Goal: Task Accomplishment & Management: Use online tool/utility

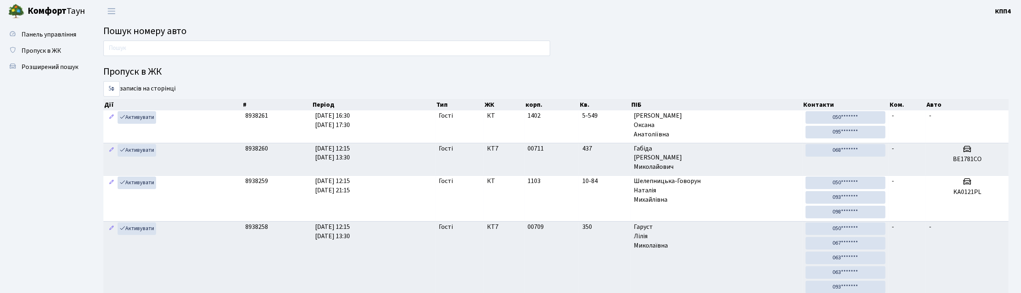
click at [33, 54] on span "Пропуск в ЖК" at bounding box center [41, 50] width 40 height 9
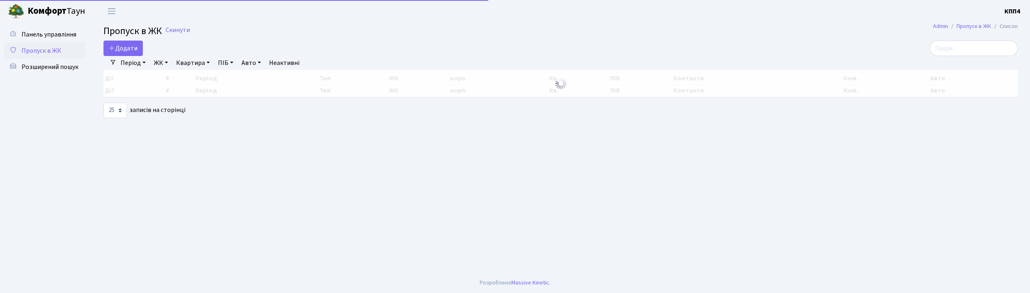
select select "25"
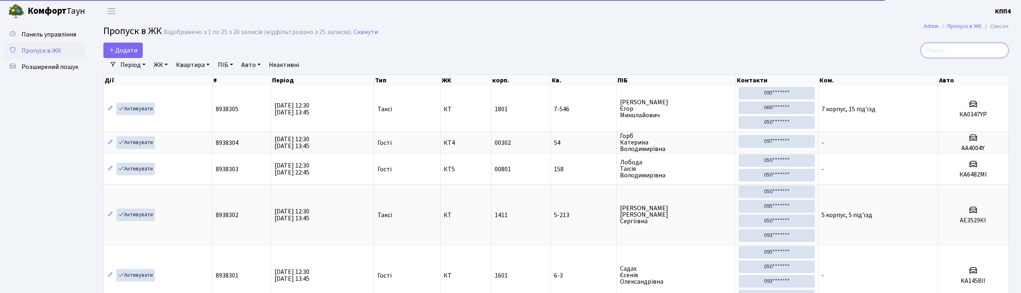
click at [979, 50] on input "search" at bounding box center [965, 50] width 88 height 15
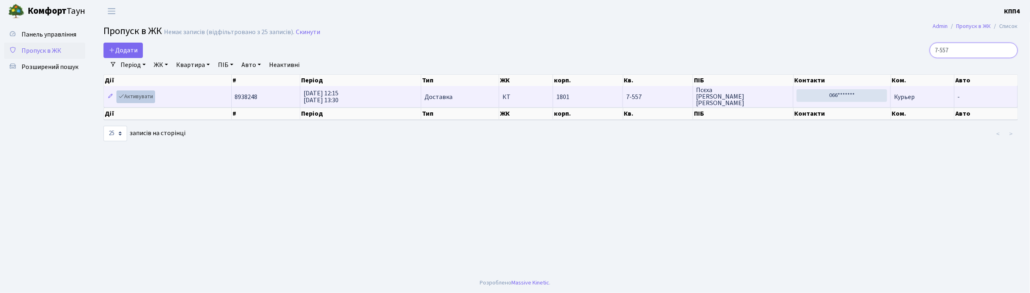
type input "7-557"
click at [143, 97] on link "Активувати" at bounding box center [135, 96] width 39 height 13
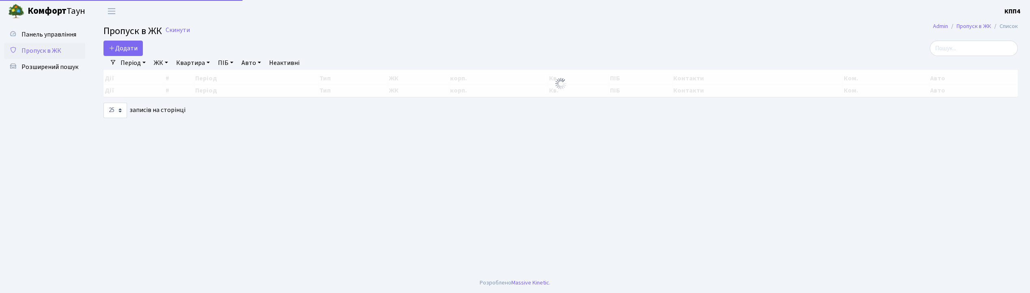
select select "25"
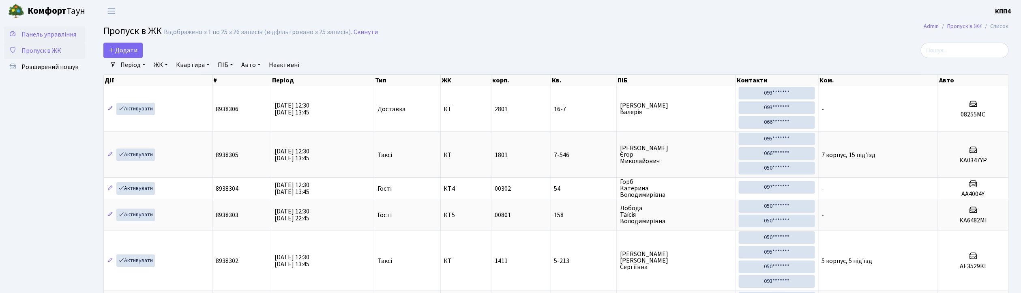
click at [62, 37] on span "Панель управління" at bounding box center [48, 34] width 55 height 9
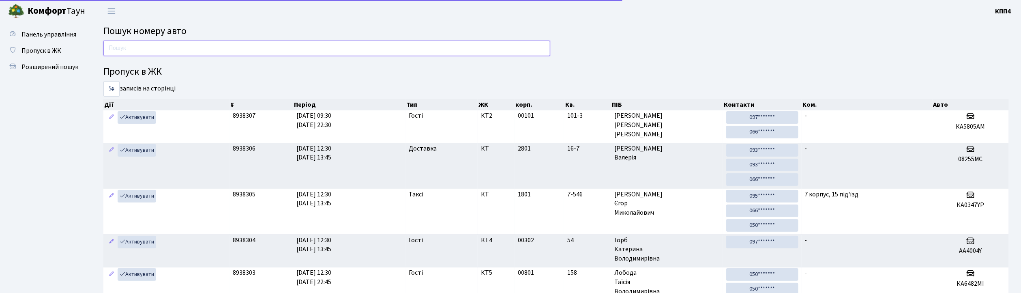
click at [145, 52] on input "text" at bounding box center [326, 48] width 447 height 15
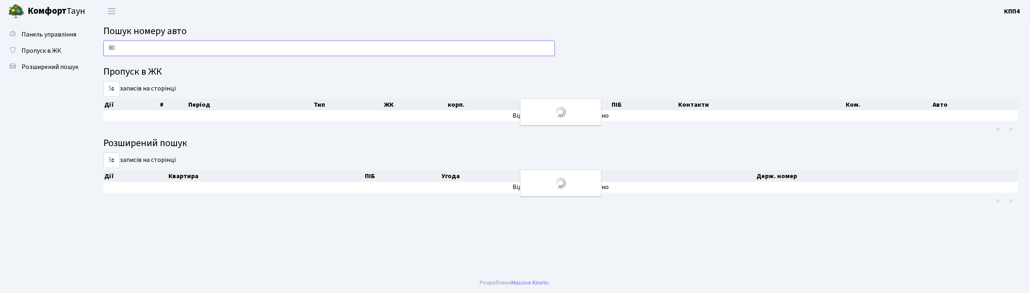
type input "8"
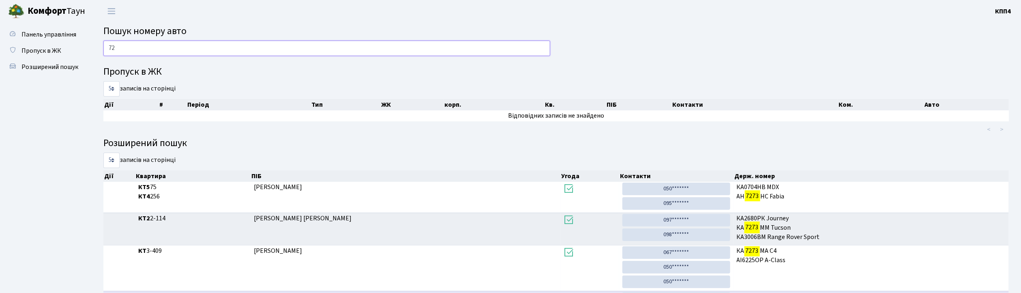
type input "7"
